Goal: Information Seeking & Learning: Learn about a topic

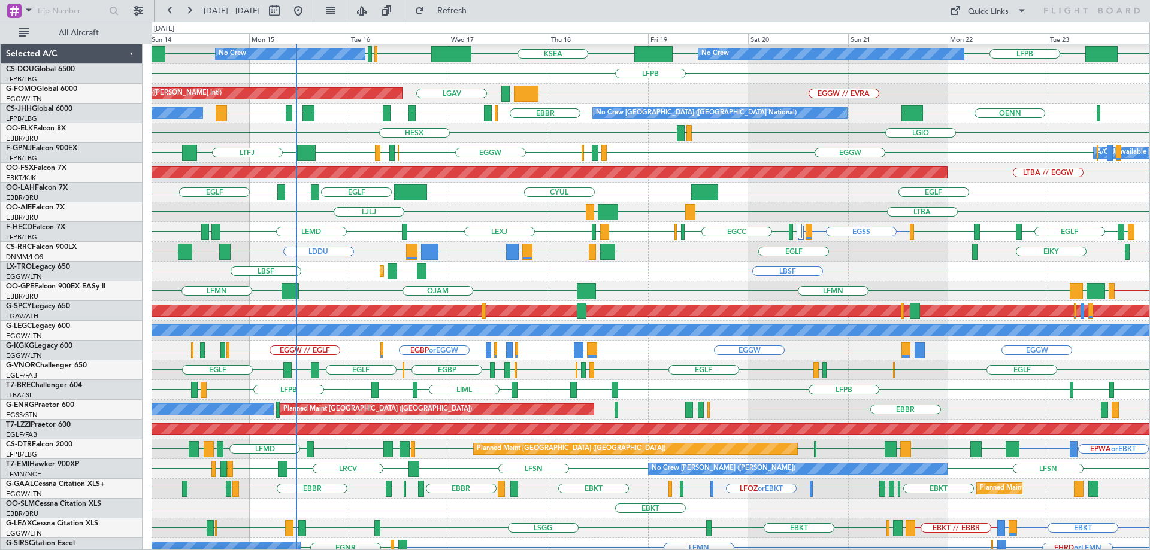
scroll to position [185, 0]
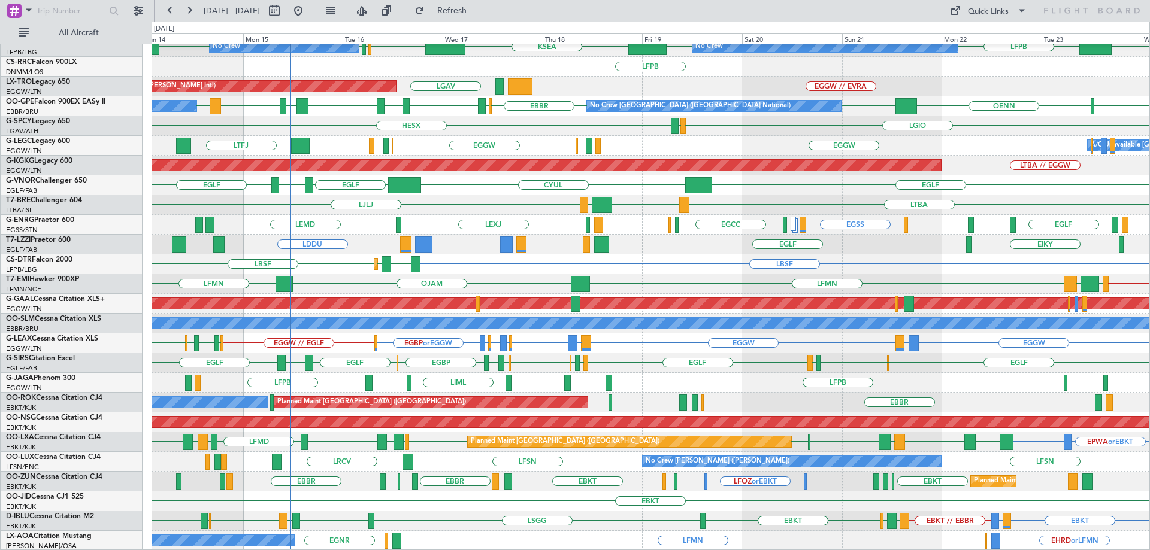
click at [449, 141] on div "EGNT CYBG CYUL KBED KTEB EHAM EGLF EGLF EGLF LIRS EGLF EHTW LFPB LFPB KSEA KBOS…" at bounding box center [651, 205] width 998 height 692
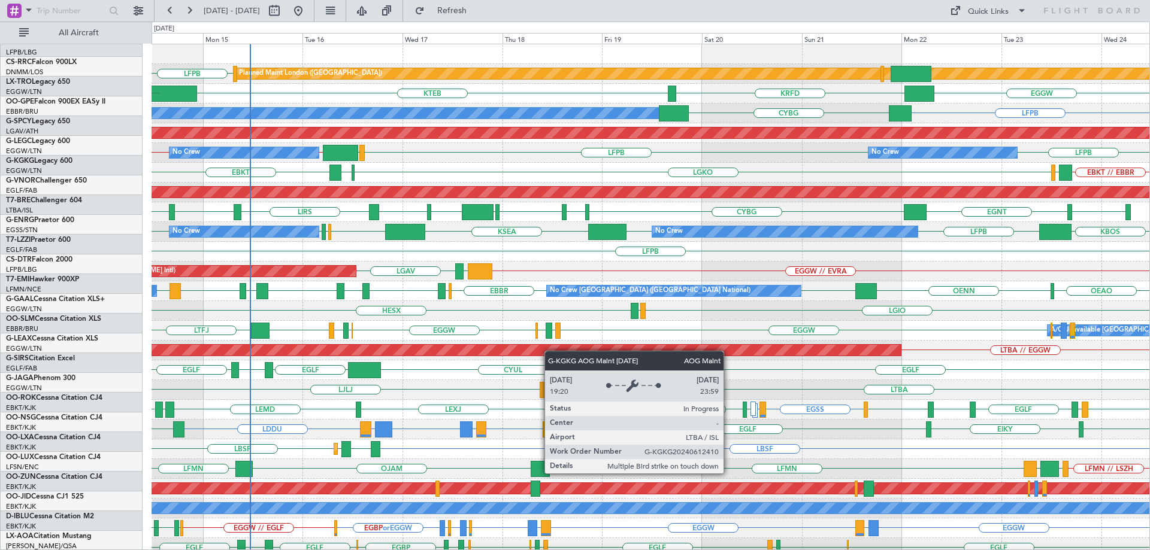
scroll to position [0, 0]
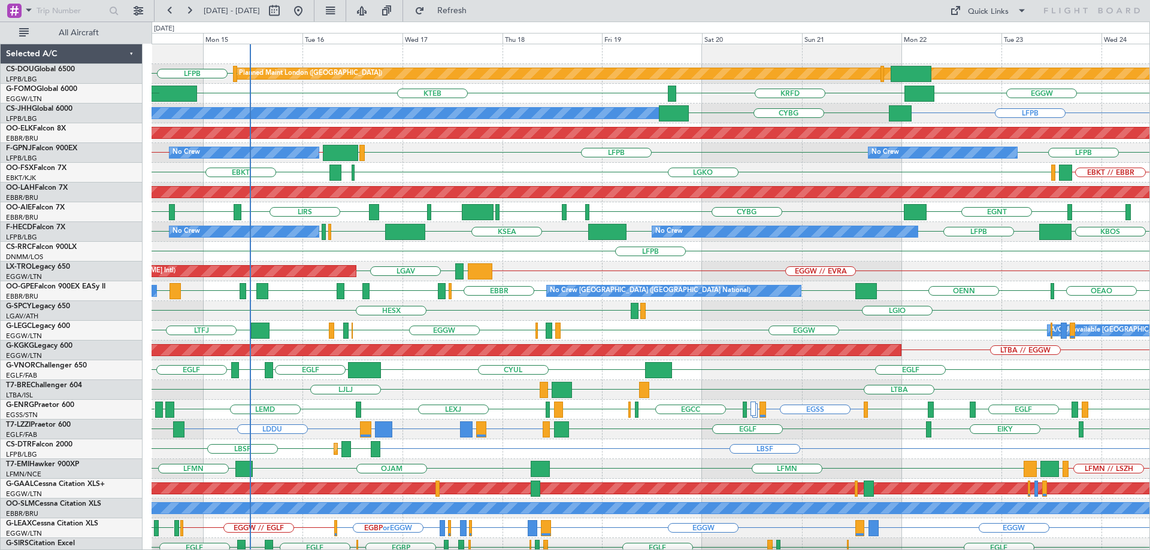
click at [550, 388] on div "EGKB LFPB Planned Maint London (Biggin Hill) Planned Maint Paris (Le Bourget) E…" at bounding box center [651, 390] width 998 height 692
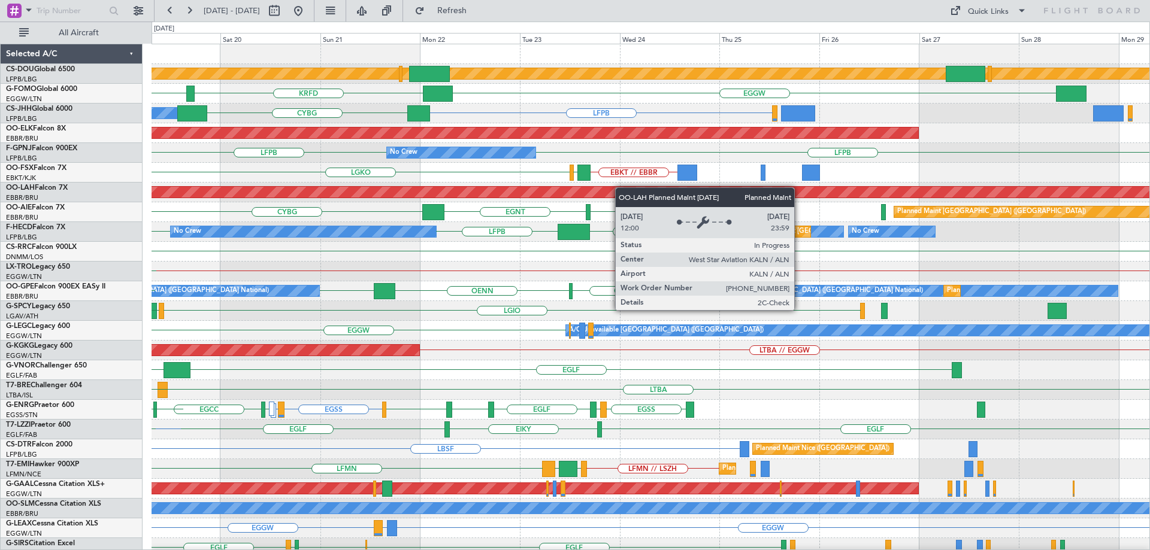
click at [568, 192] on div "Planned Maint London (Biggin Hill) EGGW KTEB KRFD Owner LFPB CYBG Planned Maint…" at bounding box center [651, 390] width 998 height 692
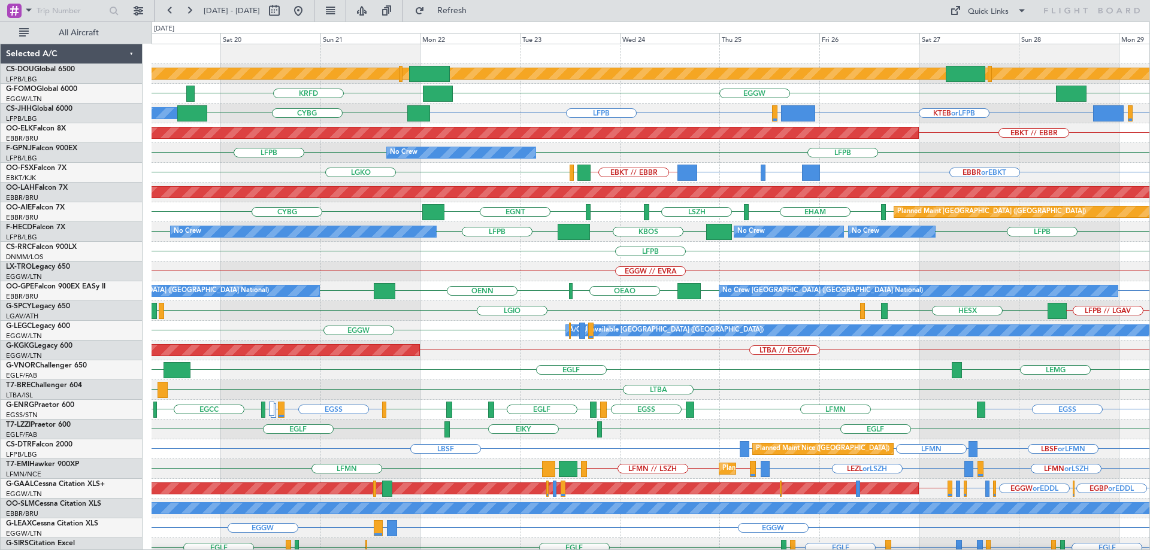
click at [879, 98] on div "KTEB EGGW KTEB KRFD" at bounding box center [651, 94] width 998 height 20
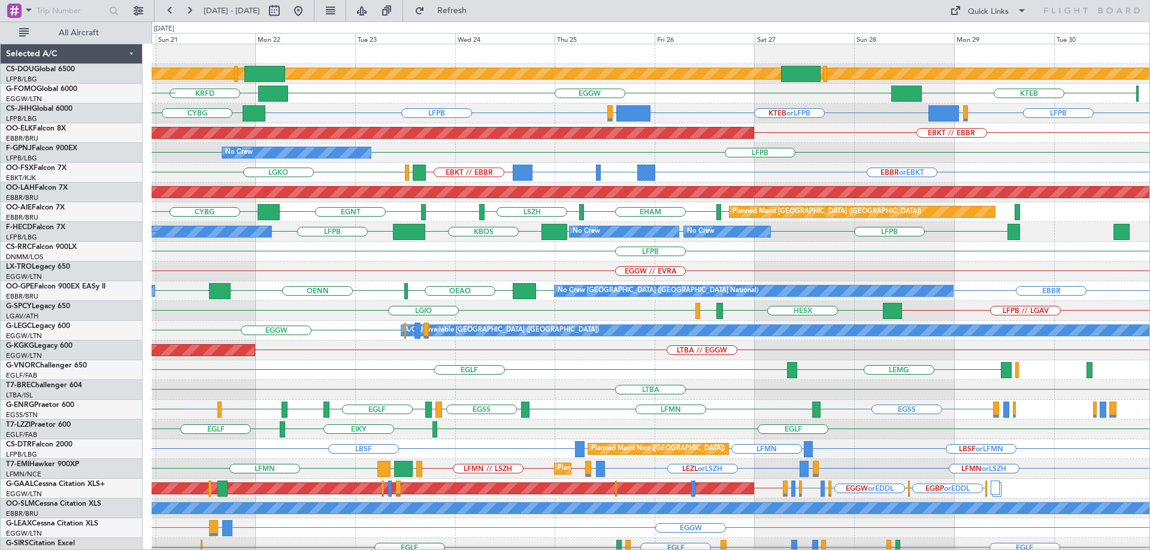
click at [874, 146] on div "Planned Maint London (Biggin Hill) KTEB EGGW KRFD KTEB LFPB EDDM or LFPB KTEB o…" at bounding box center [651, 390] width 998 height 692
click at [658, 107] on div "Planned Maint London (Biggin Hill) KPHL KTEB EGGW KRFD LFPB EDDM or LFPB KTEB o…" at bounding box center [651, 390] width 998 height 692
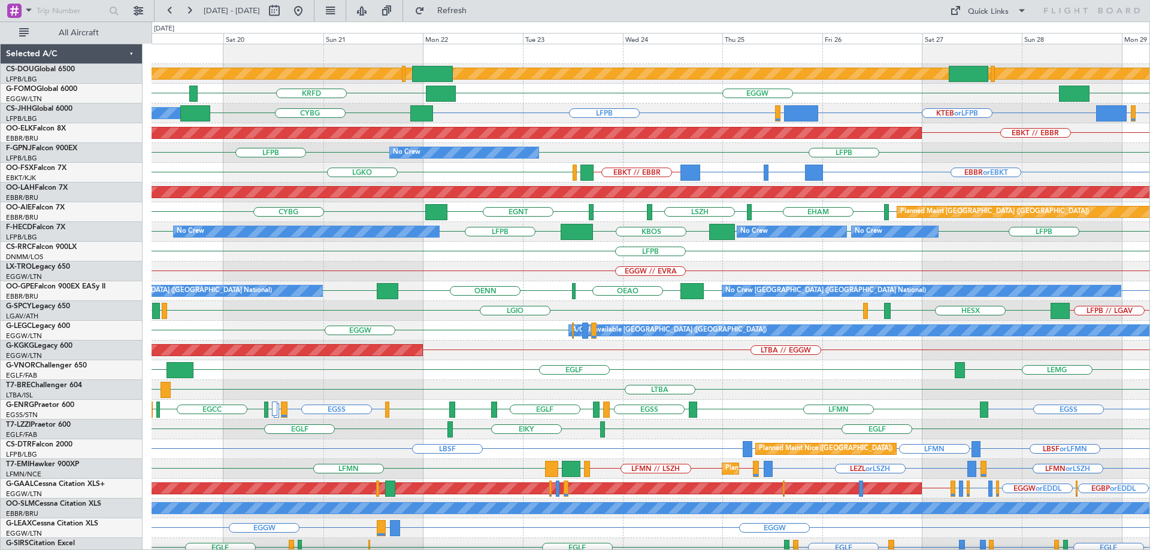
click at [427, 141] on div "Planned Maint Kortrijk-Wevelgem EBKT // EBBR" at bounding box center [651, 133] width 998 height 20
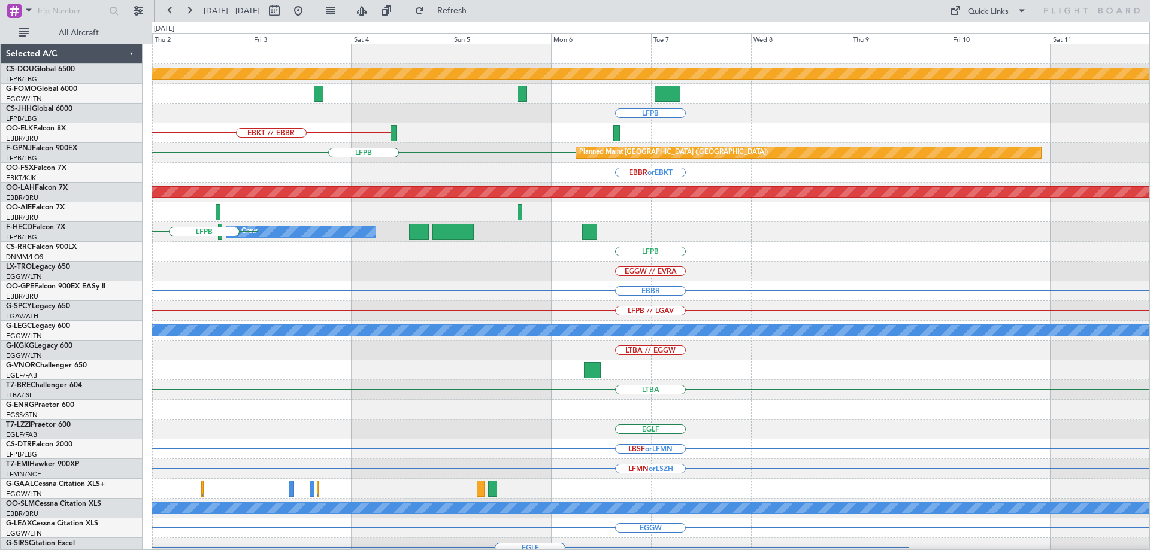
click at [196, 163] on div "Planned Maint London (Biggin Hill) KTEB LFPB EBKT // EBBR LFPB Planned Maint Pa…" at bounding box center [651, 390] width 998 height 692
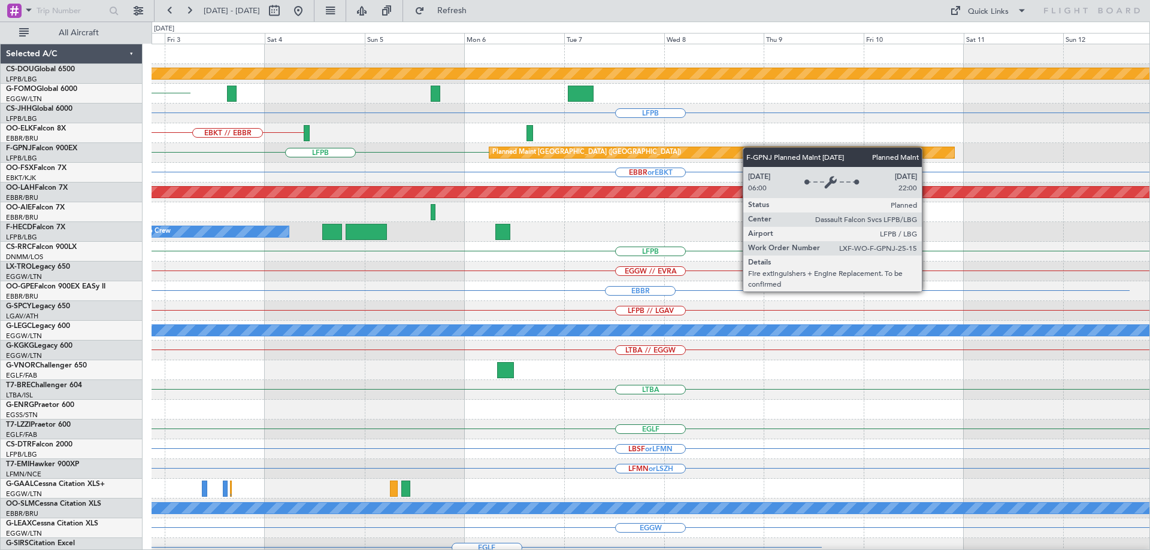
click at [183, 167] on div "Planned Maint London (Biggin Hill) KTEB LFPB EBKT // EBBR LFPB Planned Maint Pa…" at bounding box center [651, 390] width 998 height 692
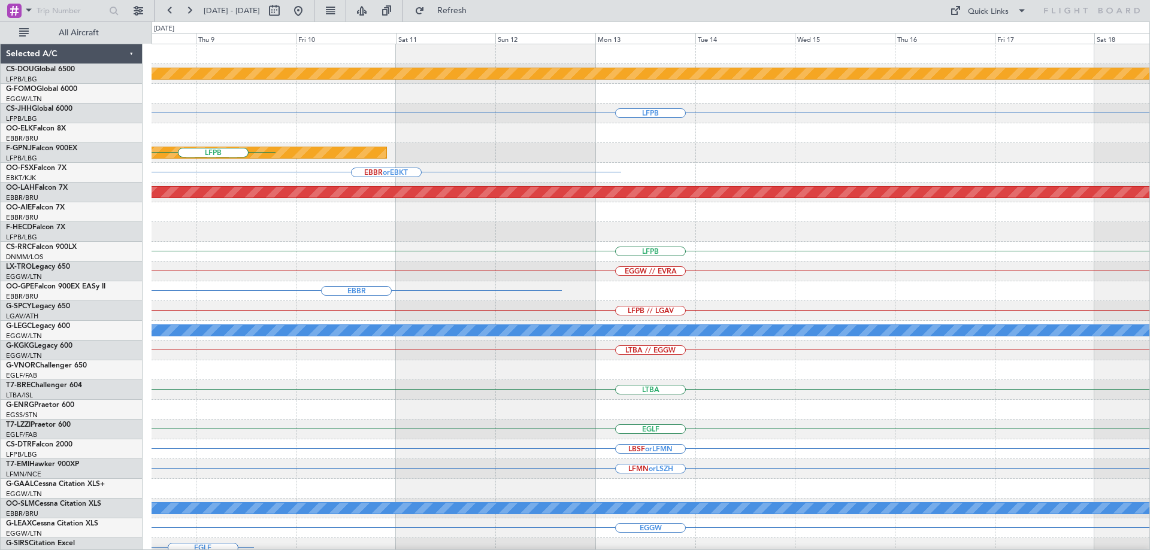
click at [953, 213] on div "Planned Maint London (Biggin Hill) LFPB Planned Maint Paris (Le Bourget) LFPB E…" at bounding box center [575, 286] width 1150 height 529
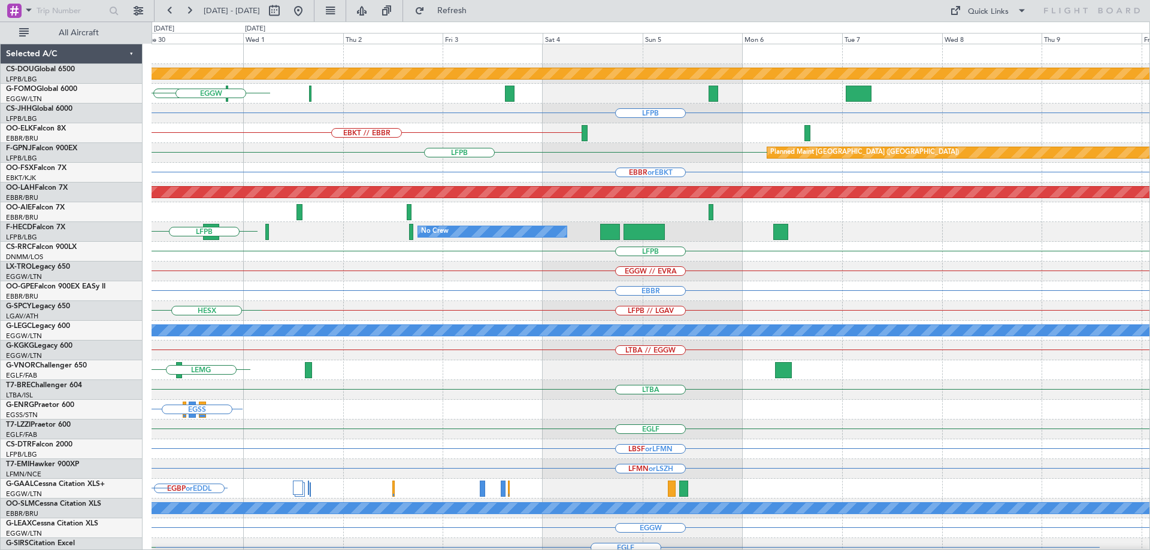
click at [1149, 183] on html "19 Sep 2025 - 29 Sep 2025 Refresh Quick Links All Aircraft Planned Maint London…" at bounding box center [575, 275] width 1150 height 550
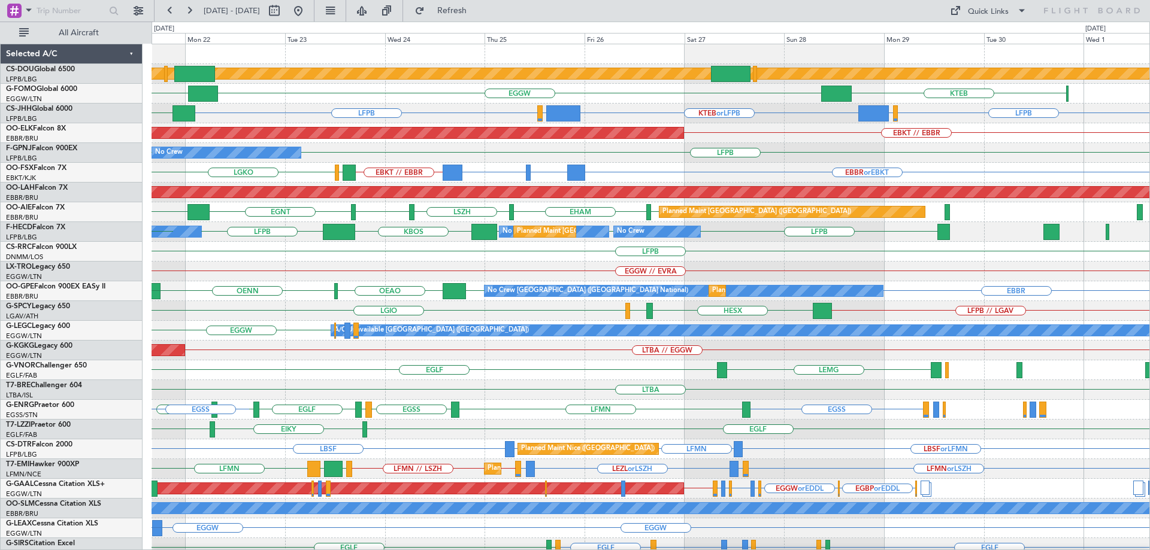
click at [958, 153] on div "Planned Maint London (Biggin Hill) KTEB EGGW KRFD KTEB LFPB EDDM or LFPB KTEB o…" at bounding box center [651, 390] width 998 height 692
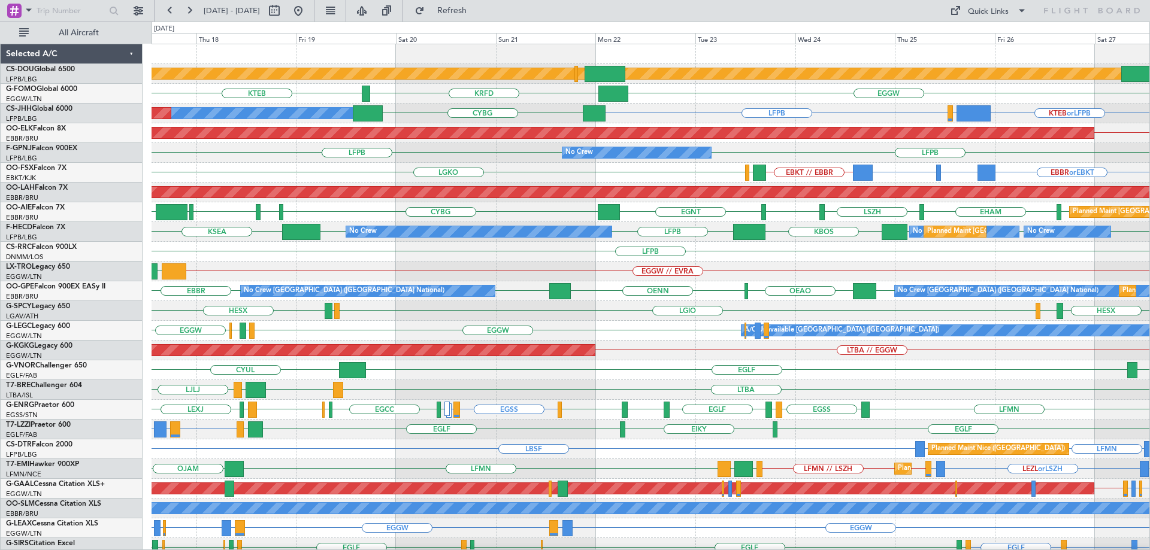
click at [746, 189] on div "Planned Maint London (Biggin Hill) EGGW KTEB KRFD Owner Planned Maint Paris (Le…" at bounding box center [651, 390] width 998 height 692
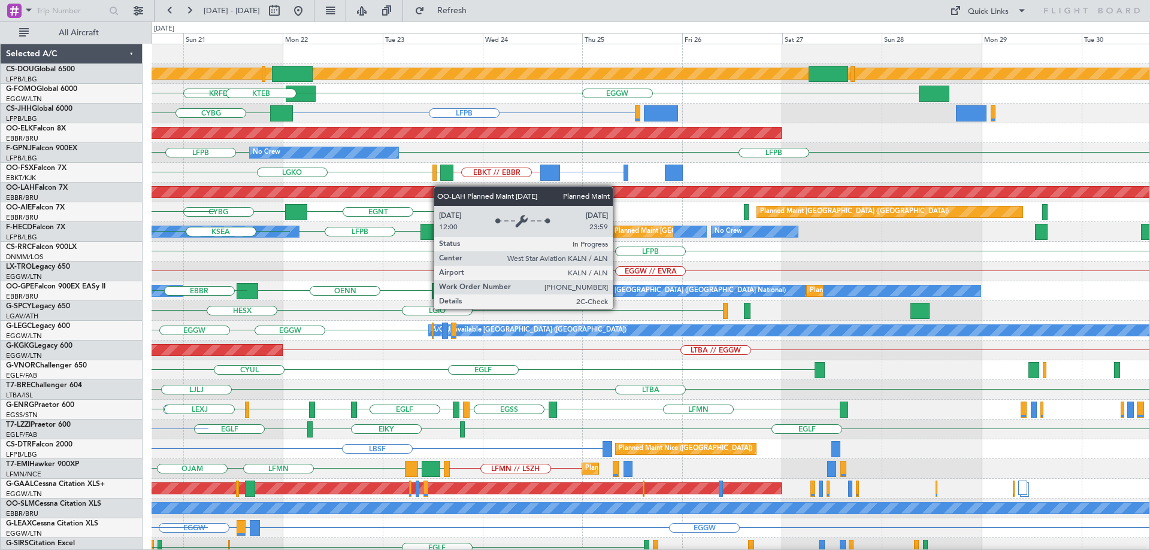
click at [358, 186] on div "Planned Maint London (Biggin Hill) EGGW KRFD KTEB LFPB CYBG Owner Planned Maint…" at bounding box center [651, 390] width 998 height 692
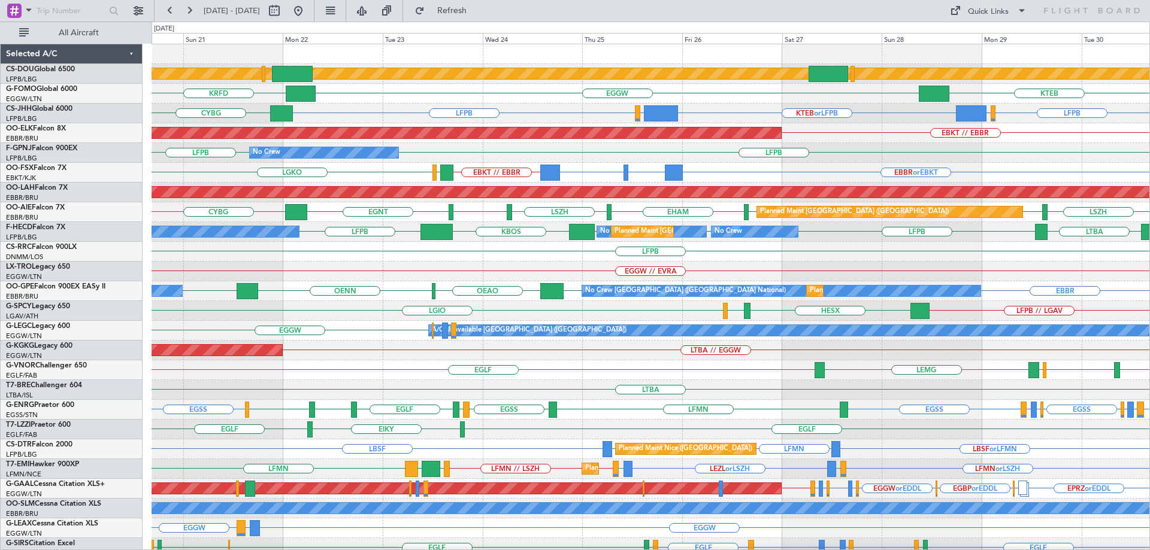
click at [776, 275] on div "Planned Maint London (Biggin Hill) KTEB EGGW KRFD LFPB EDDM or LFPB KTEB or LFP…" at bounding box center [651, 390] width 998 height 692
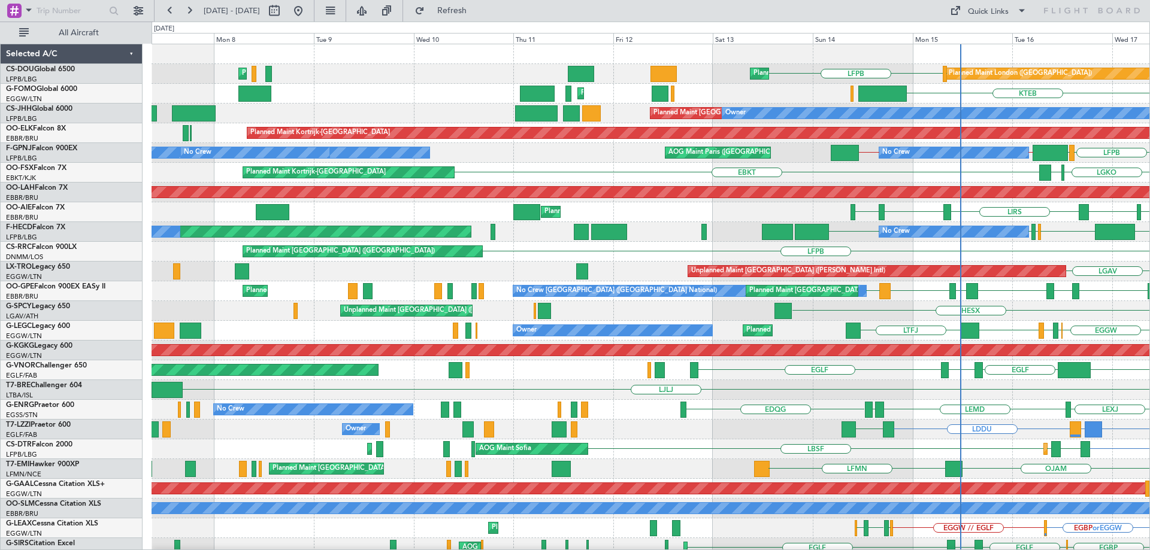
click at [969, 199] on div "EGKB LFPB Planned Maint London (Biggin Hill) Planned Maint Paris (Le Bourget) P…" at bounding box center [651, 390] width 998 height 692
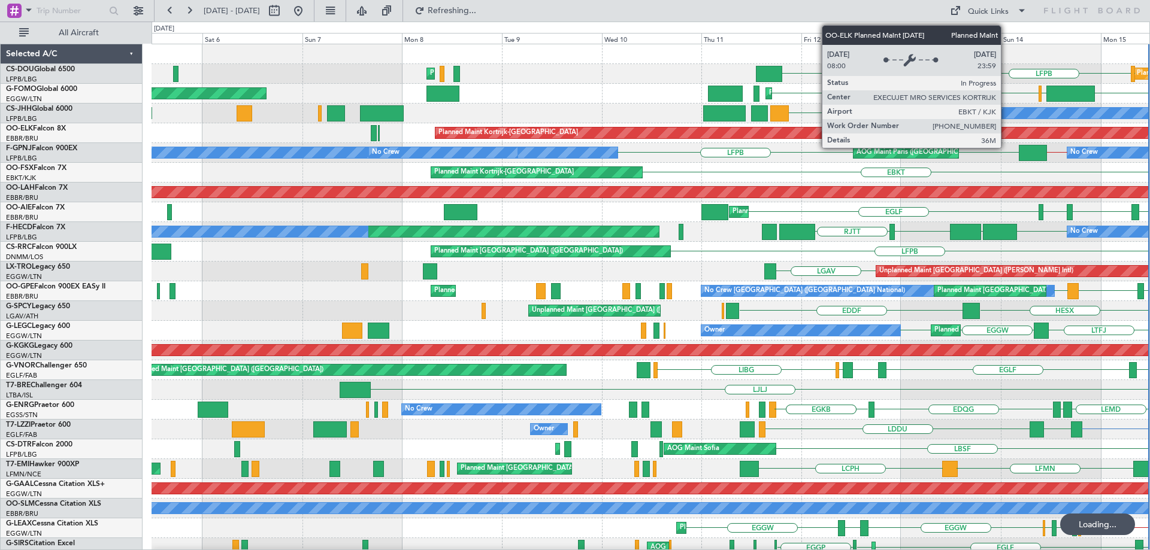
click at [189, 237] on div "Planned Maint London (Biggin Hill) Planned Maint Paris (Le Bourget) Planned Mai…" at bounding box center [651, 390] width 998 height 692
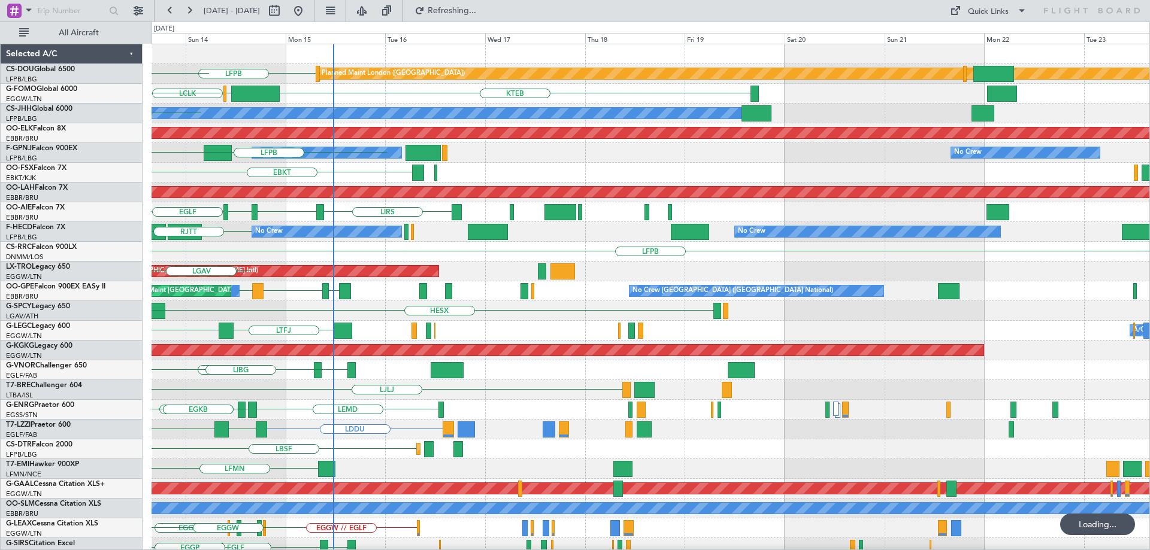
click at [749, 211] on div "LIRS EGLF EHTW EGLF Planned Maint London (Farnborough)" at bounding box center [651, 212] width 998 height 20
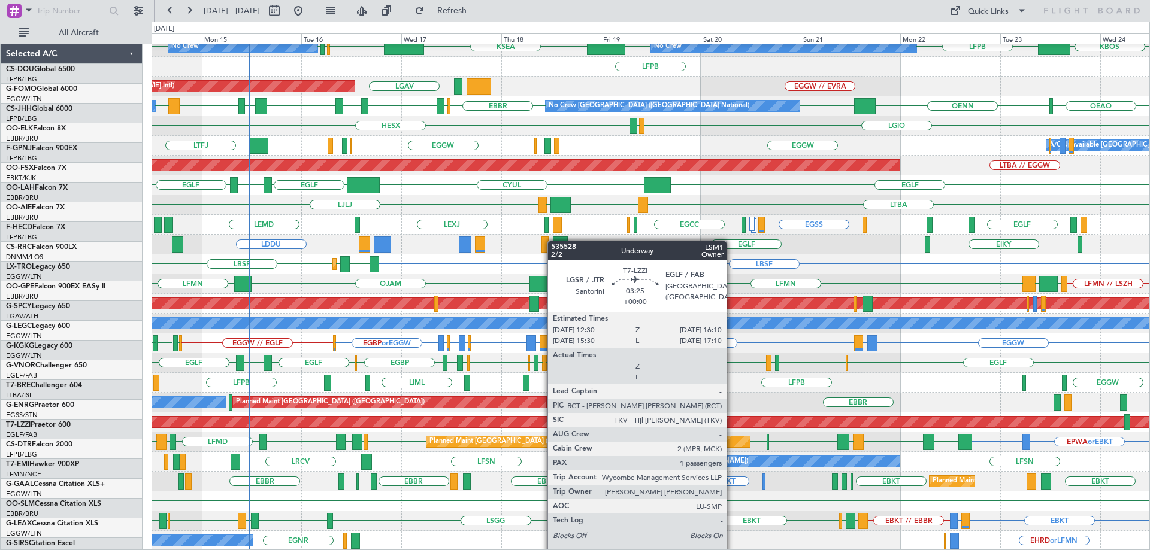
scroll to position [185, 0]
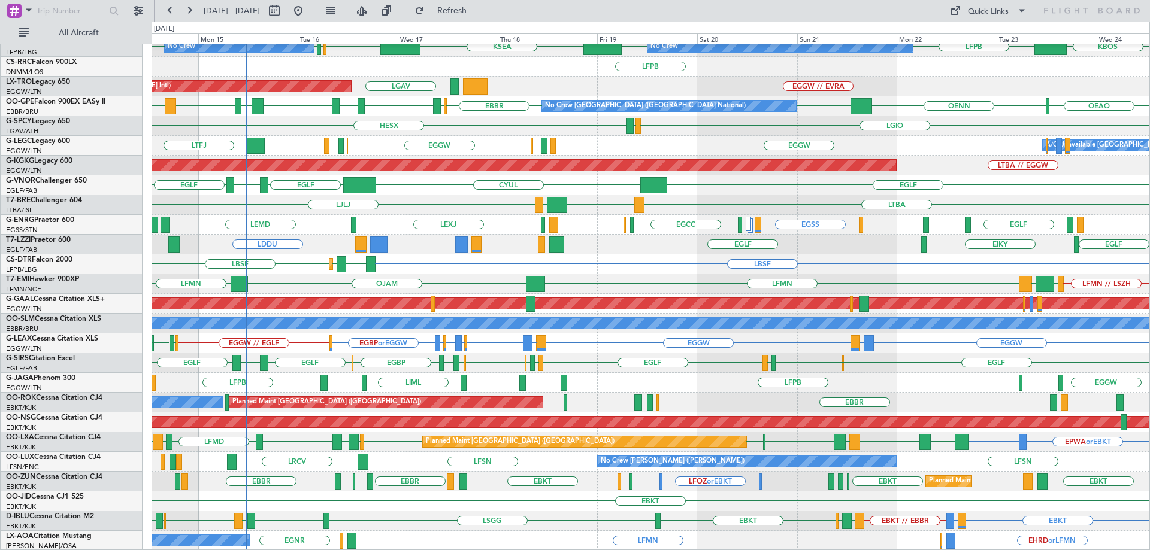
click at [550, 172] on div "EHAM EGLF LIRS EGLF EHTW EGNT CYBG CYUL KBED KTEB LSZH EGLF Planned Maint Londo…" at bounding box center [651, 205] width 998 height 692
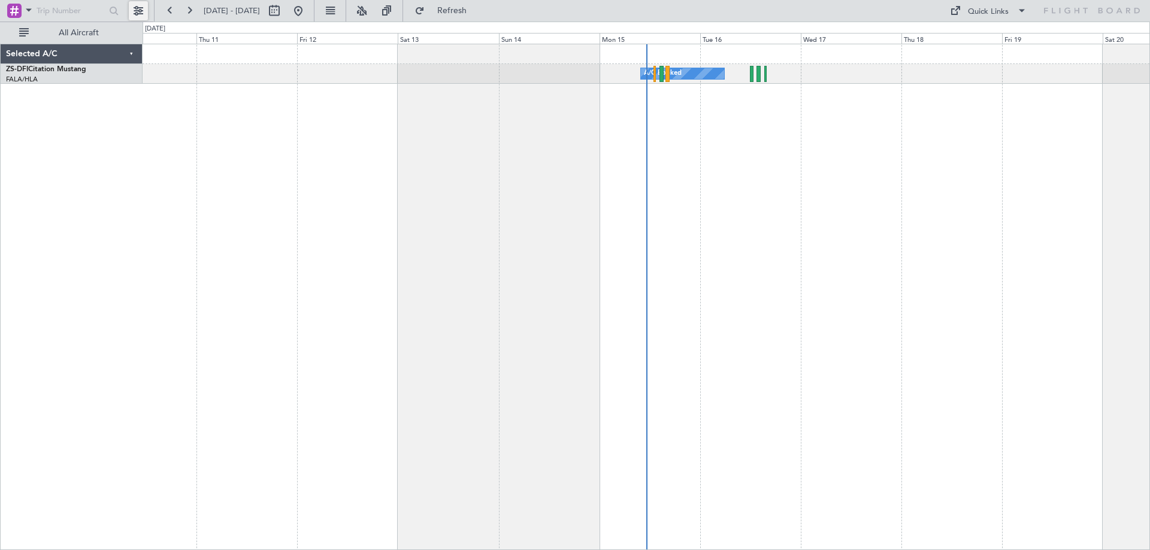
click at [135, 11] on button at bounding box center [138, 10] width 19 height 19
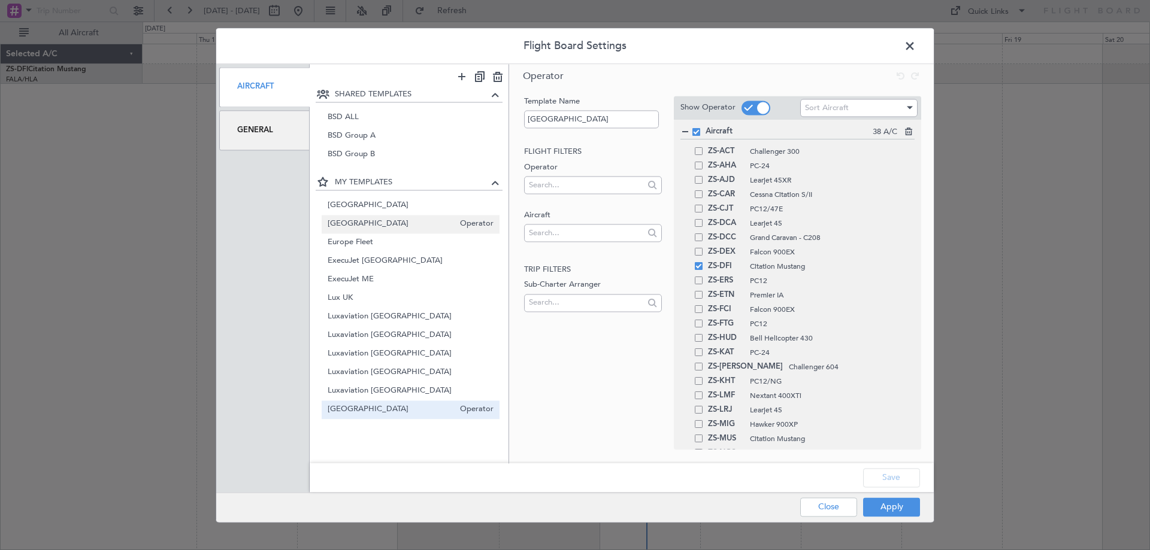
click at [367, 225] on span "[GEOGRAPHIC_DATA]" at bounding box center [391, 224] width 127 height 13
type input "[GEOGRAPHIC_DATA]"
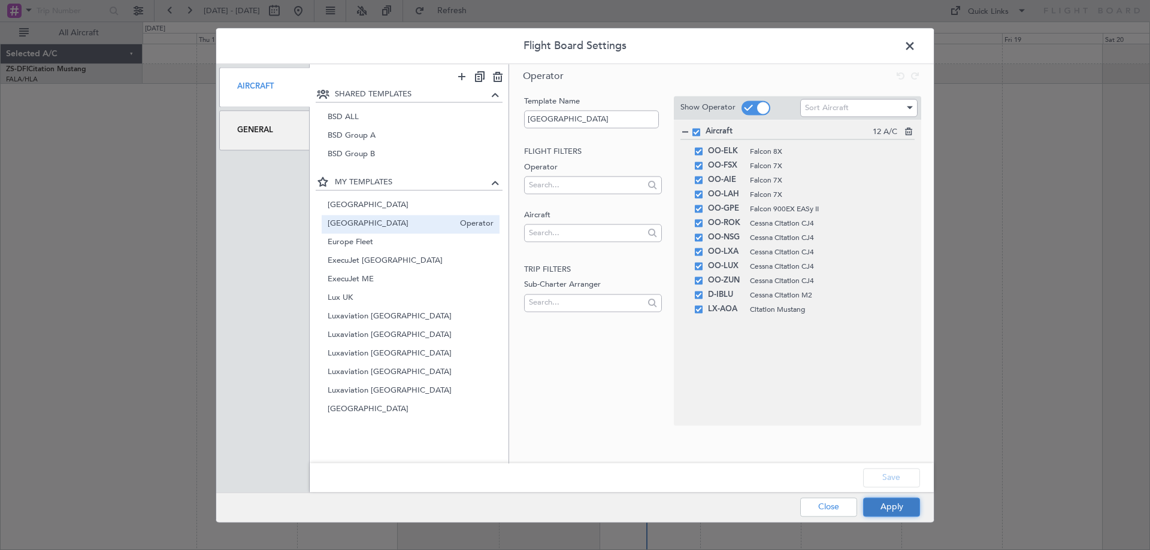
click at [904, 507] on button "Apply" at bounding box center [891, 507] width 57 height 19
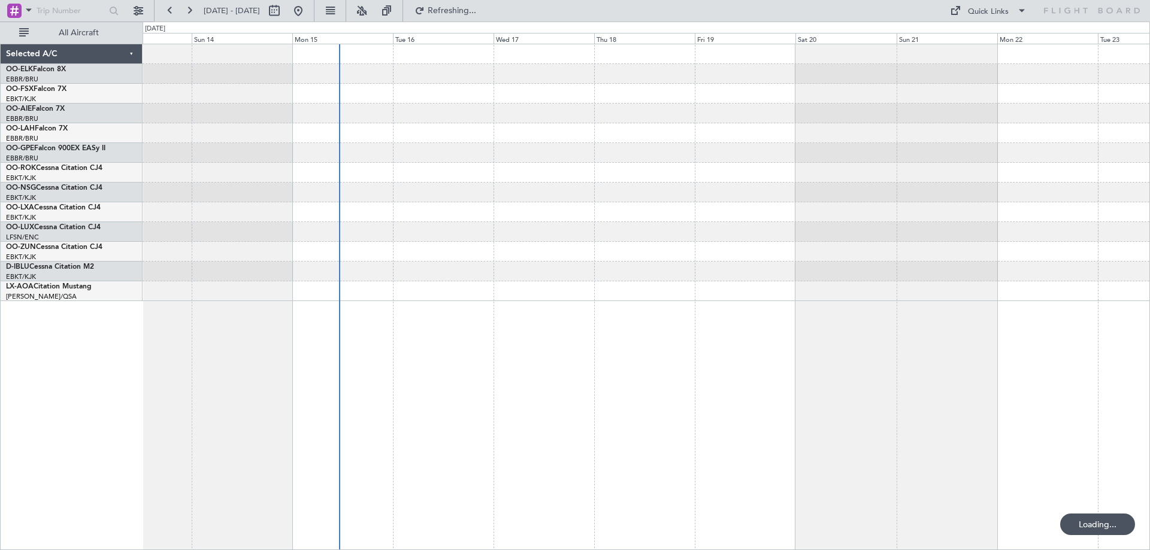
click at [529, 238] on div at bounding box center [646, 172] width 1007 height 257
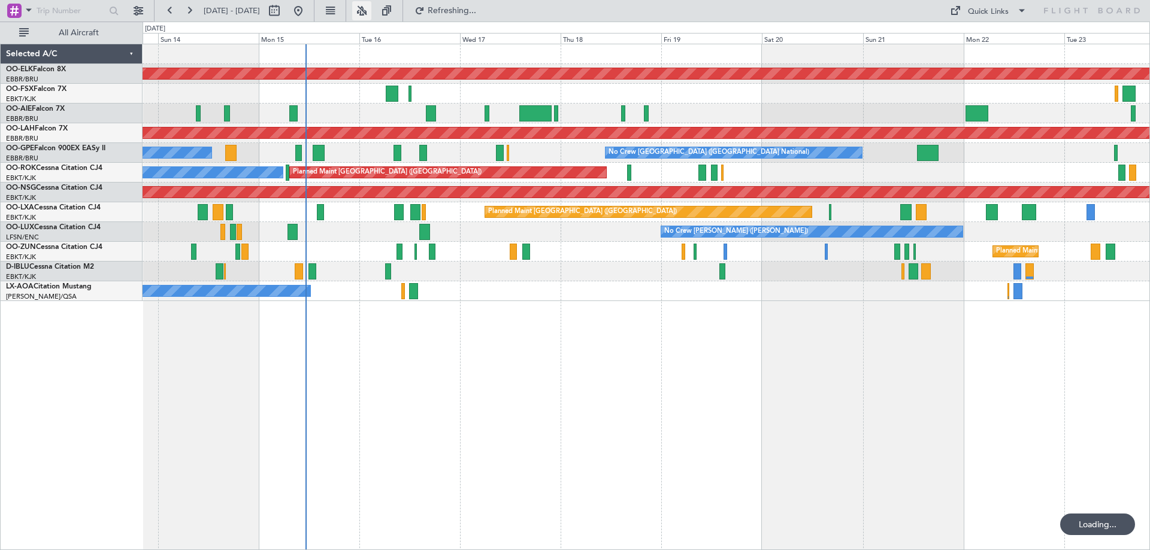
click at [371, 6] on button at bounding box center [361, 10] width 19 height 19
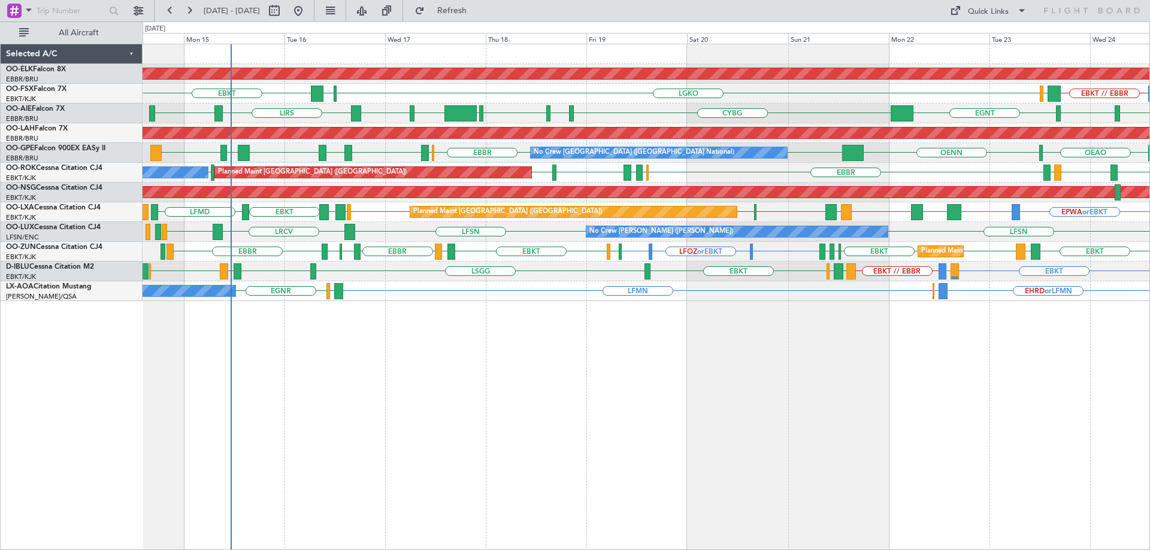
click at [420, 120] on div "EHAM EGLF LIRS EGLF EGNT CYBG CYUL KBED KTEB LSZH EGLF Planned Maint London (Fa…" at bounding box center [646, 114] width 1007 height 20
